Goal: Information Seeking & Learning: Learn about a topic

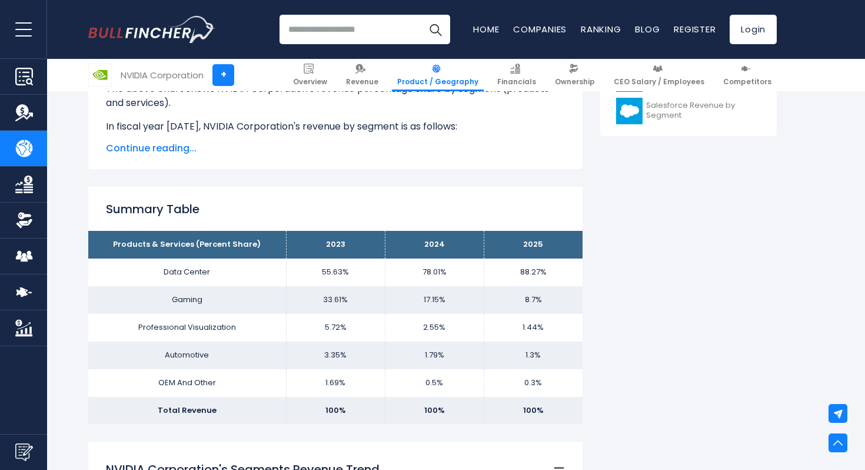
scroll to position [702, 0]
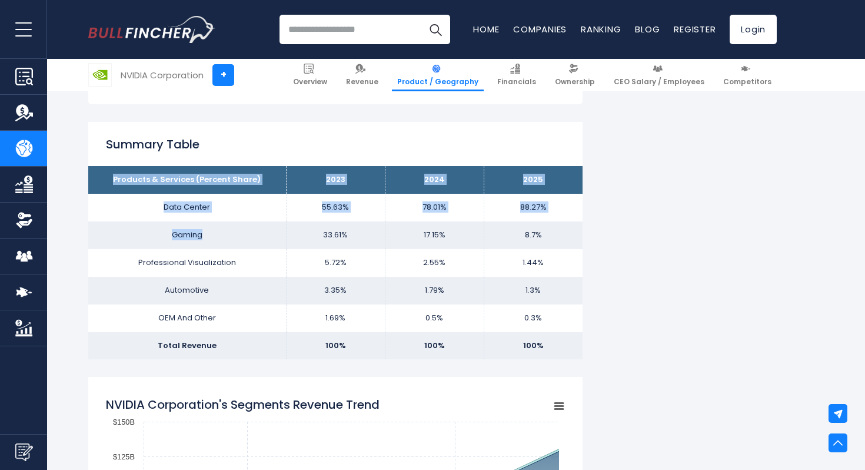
drag, startPoint x: 108, startPoint y: 174, endPoint x: 263, endPoint y: 236, distance: 166.2
click at [263, 236] on tbody "Products & Services (Percent Share) 2023 2024 2025 Data Center 55.63% 78.01% Ga…" at bounding box center [335, 262] width 494 height 193
click at [263, 236] on td "Gaming" at bounding box center [187, 235] width 198 height 28
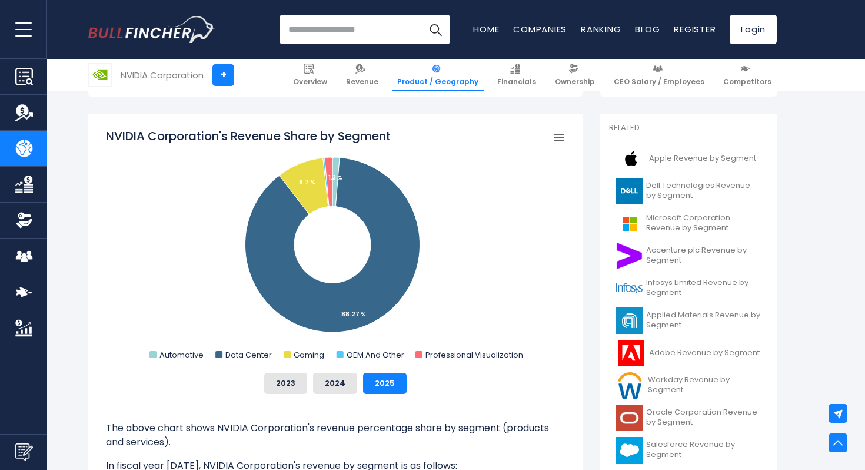
scroll to position [297, 0]
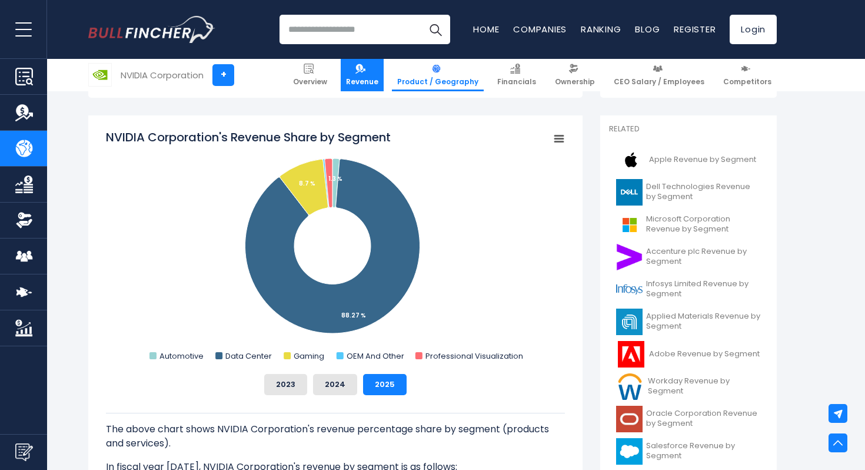
click at [367, 72] on link "Revenue" at bounding box center [362, 75] width 43 height 32
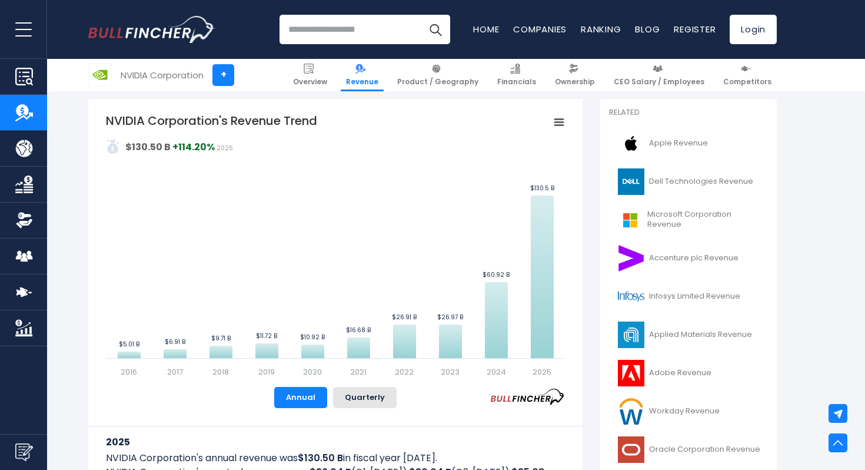
scroll to position [256, 0]
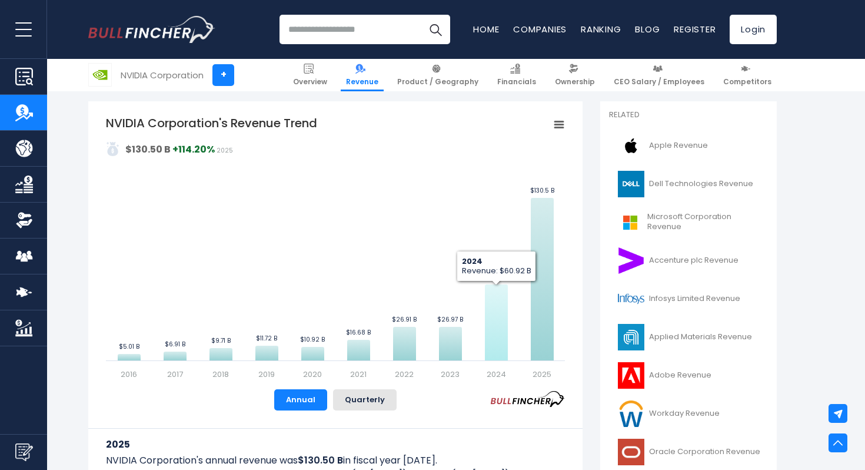
click at [501, 323] on icon "NVIDIA Corporation's Revenue Trend" at bounding box center [496, 322] width 23 height 76
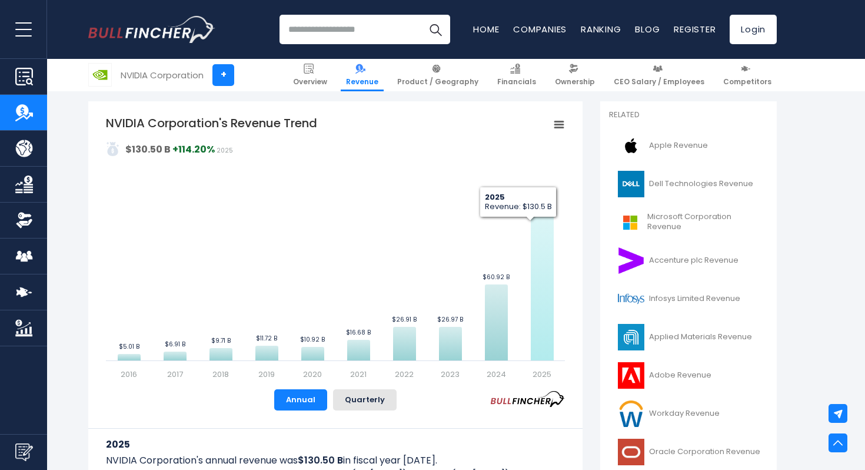
click at [531, 299] on icon "NVIDIA Corporation's Revenue Trend" at bounding box center [542, 279] width 23 height 162
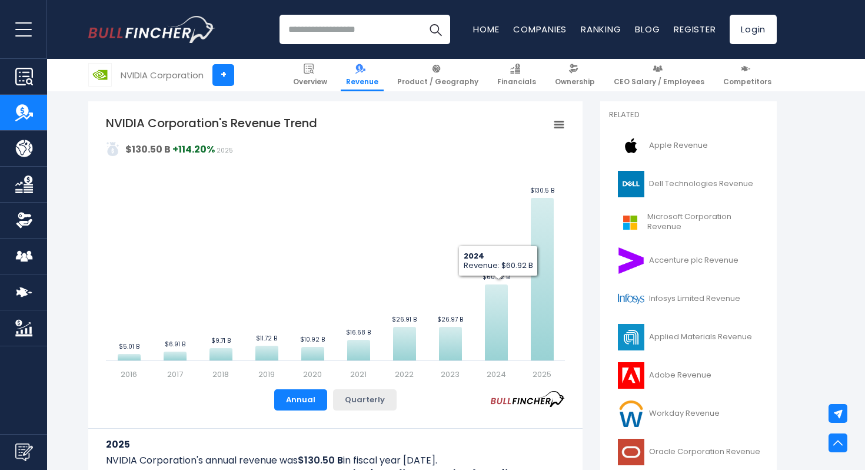
click at [366, 409] on button "Quarterly" at bounding box center [365, 399] width 64 height 21
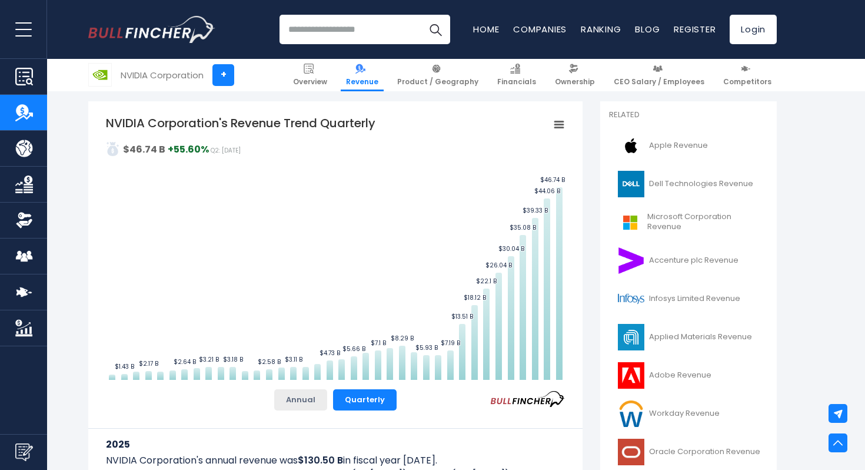
click at [318, 397] on button "Annual" at bounding box center [300, 399] width 53 height 21
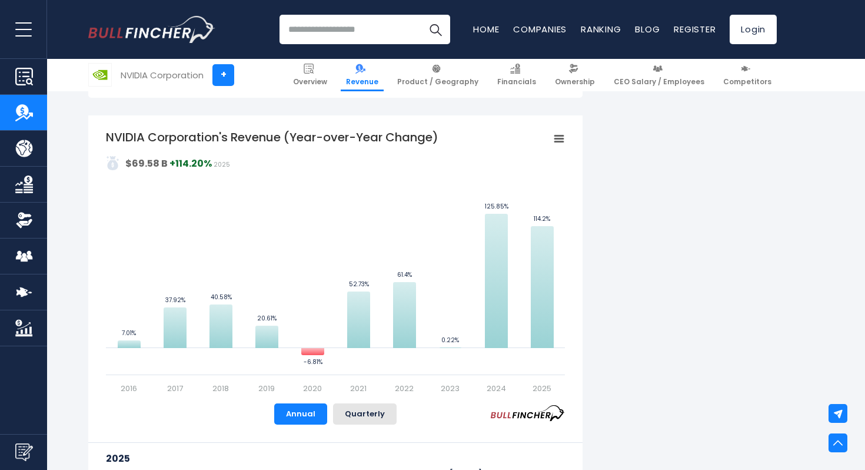
scroll to position [683, 0]
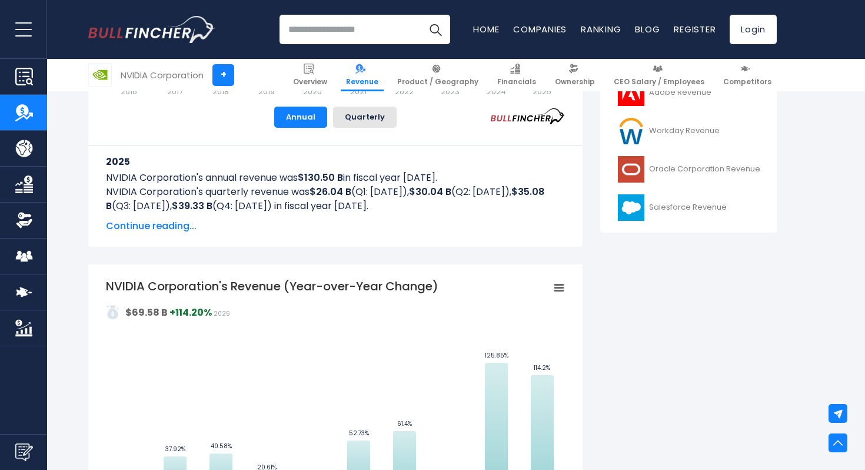
scroll to position [632, 0]
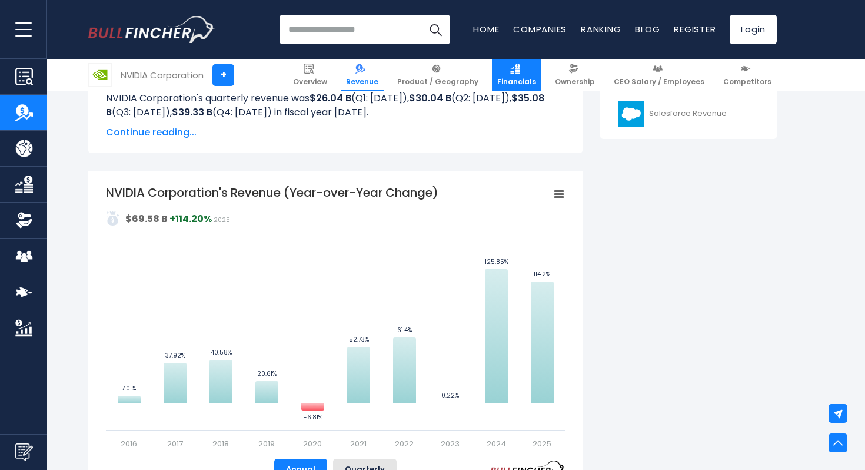
click at [520, 68] on img at bounding box center [515, 69] width 10 height 10
click at [379, 77] on span "Revenue" at bounding box center [362, 81] width 32 height 9
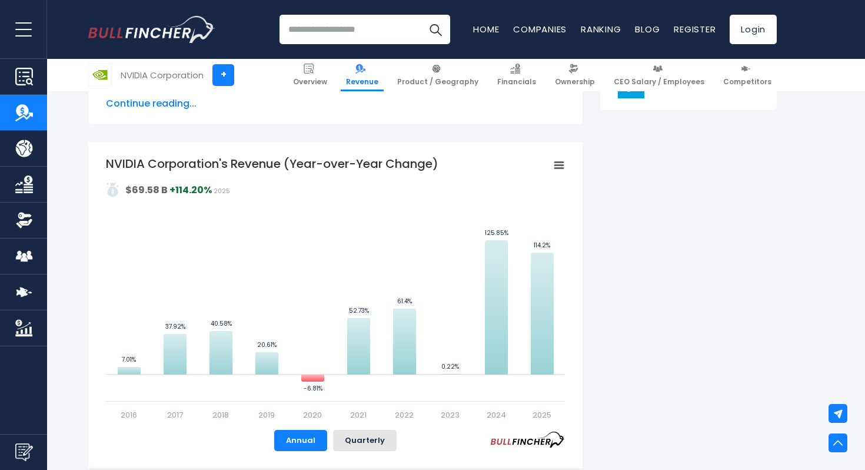
scroll to position [666, 0]
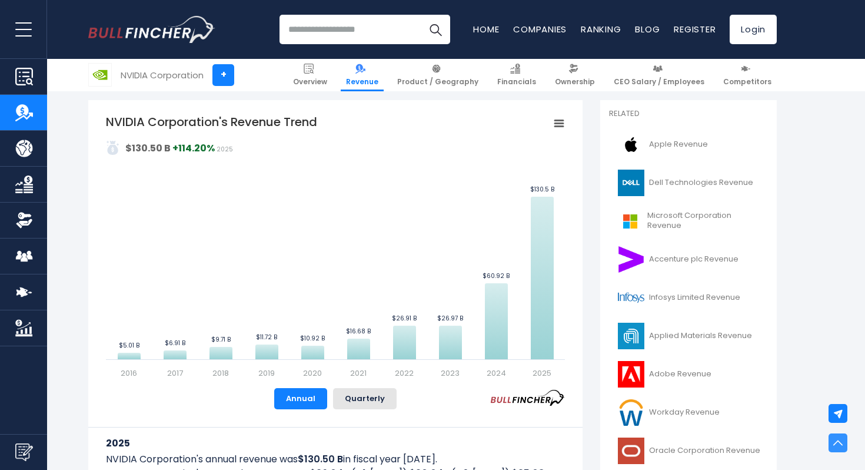
scroll to position [267, 0]
